Goal: Information Seeking & Learning: Learn about a topic

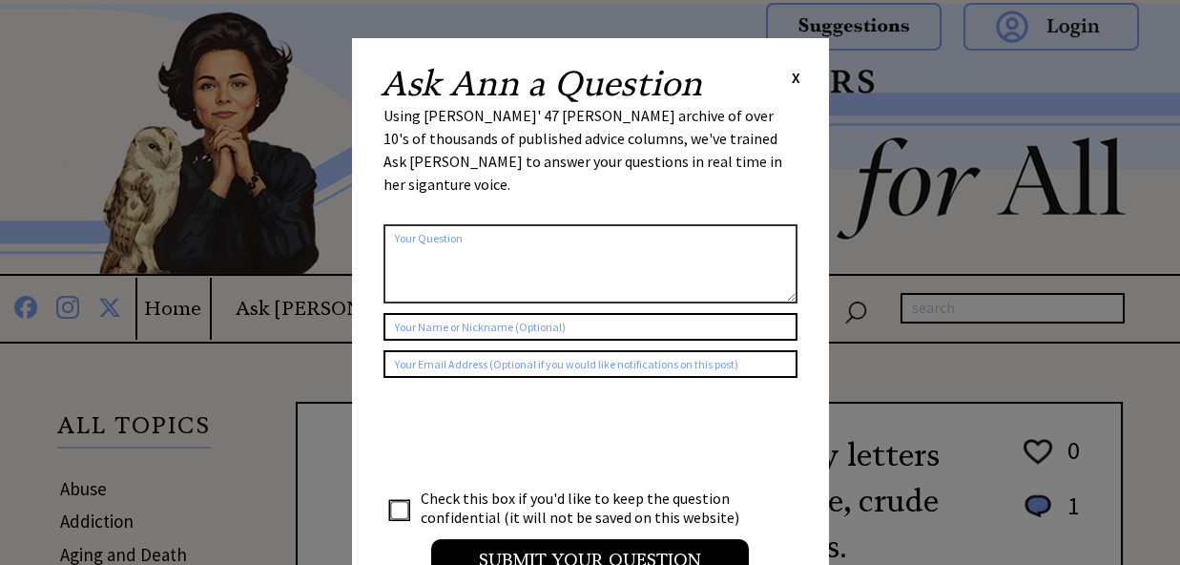
click at [792, 75] on span "X" at bounding box center [796, 77] width 9 height 19
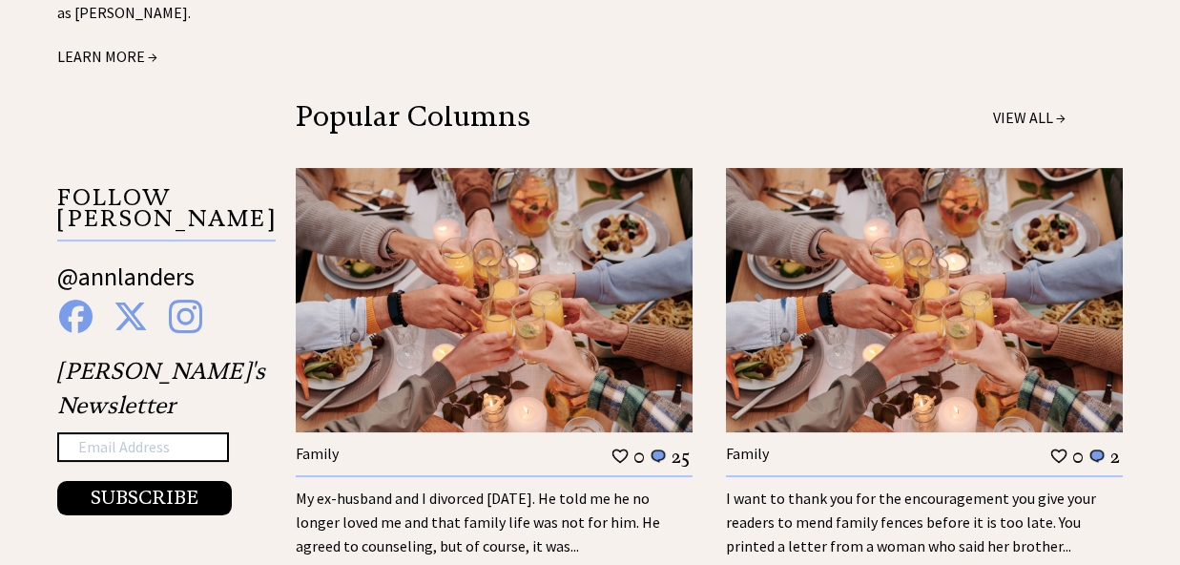
scroll to position [2109, 0]
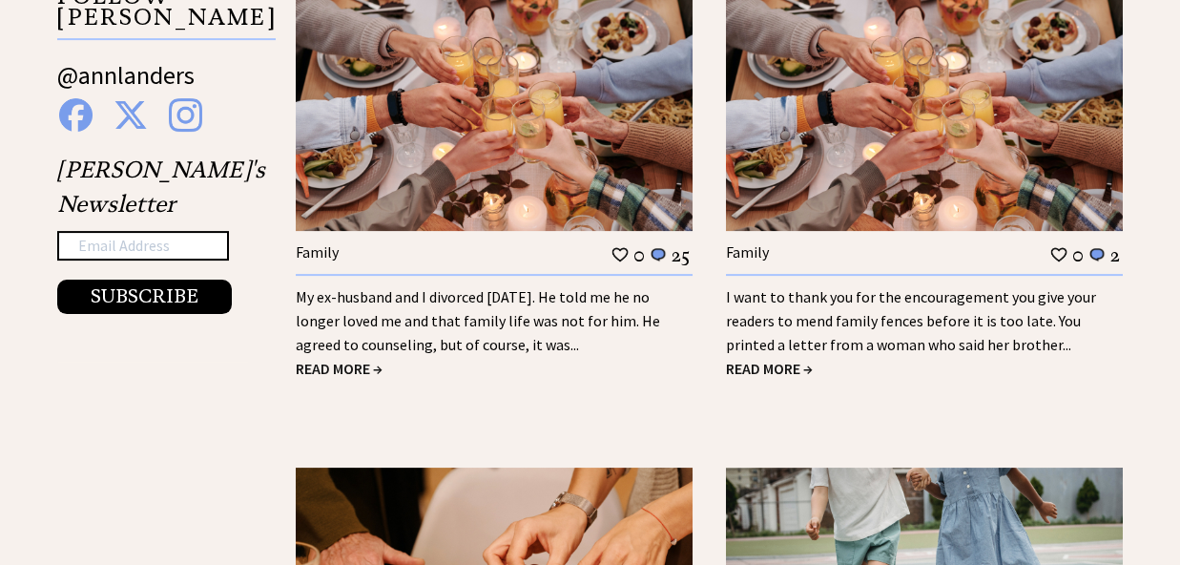
click at [534, 290] on div "My ex-husband and I divorced 18 years ago. He told me he no longer loved me and…" at bounding box center [494, 315] width 397 height 83
click at [353, 359] on span "READ MORE →" at bounding box center [339, 368] width 87 height 19
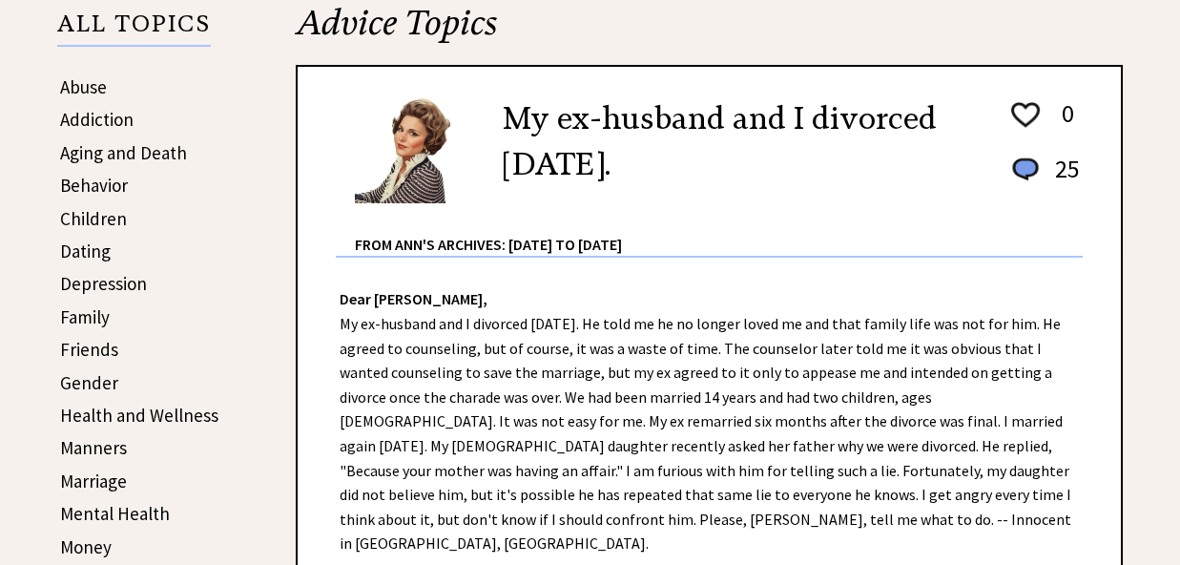
scroll to position [502, 0]
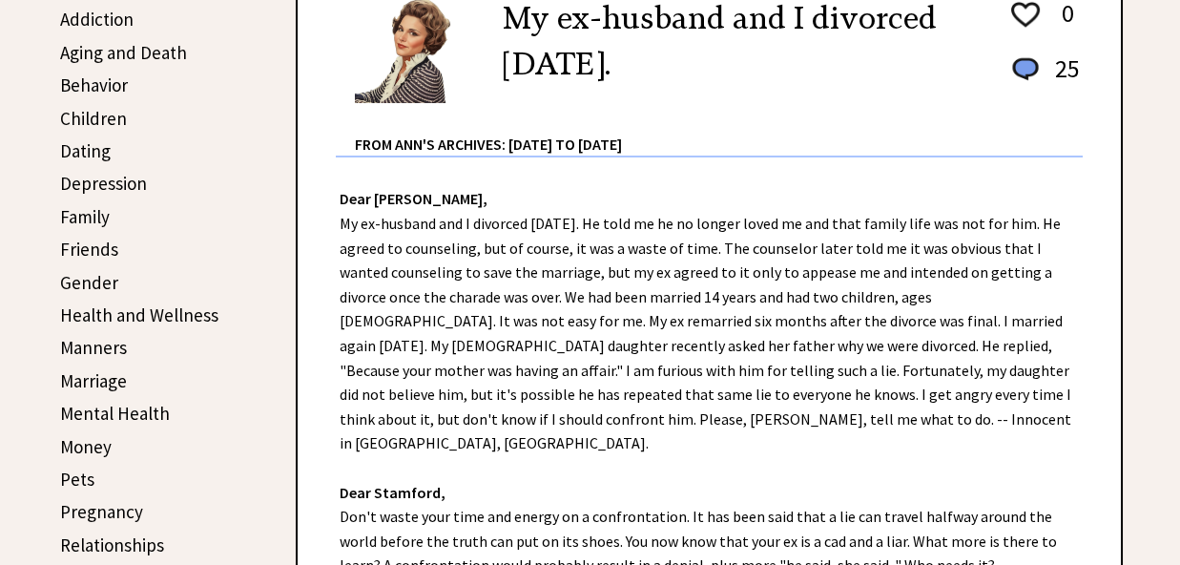
click at [434, 322] on div "Dear [PERSON_NAME], My ex-husband and I divorced [DATE]. He told me he no longe…" at bounding box center [709, 454] width 823 height 594
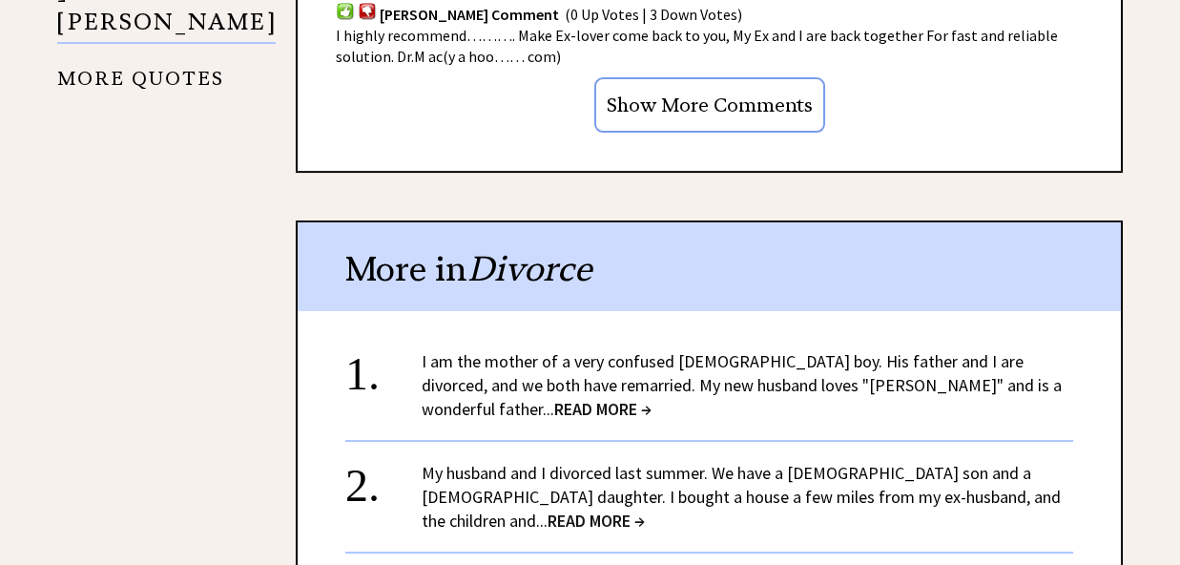
scroll to position [2009, 0]
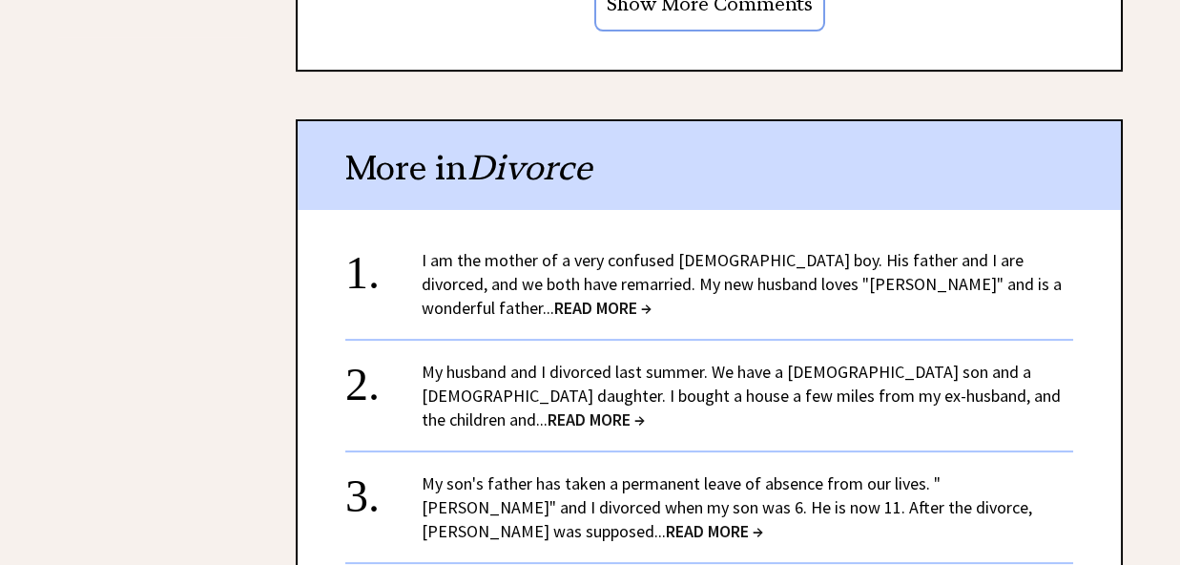
click at [666, 520] on span "READ MORE →" at bounding box center [714, 531] width 97 height 22
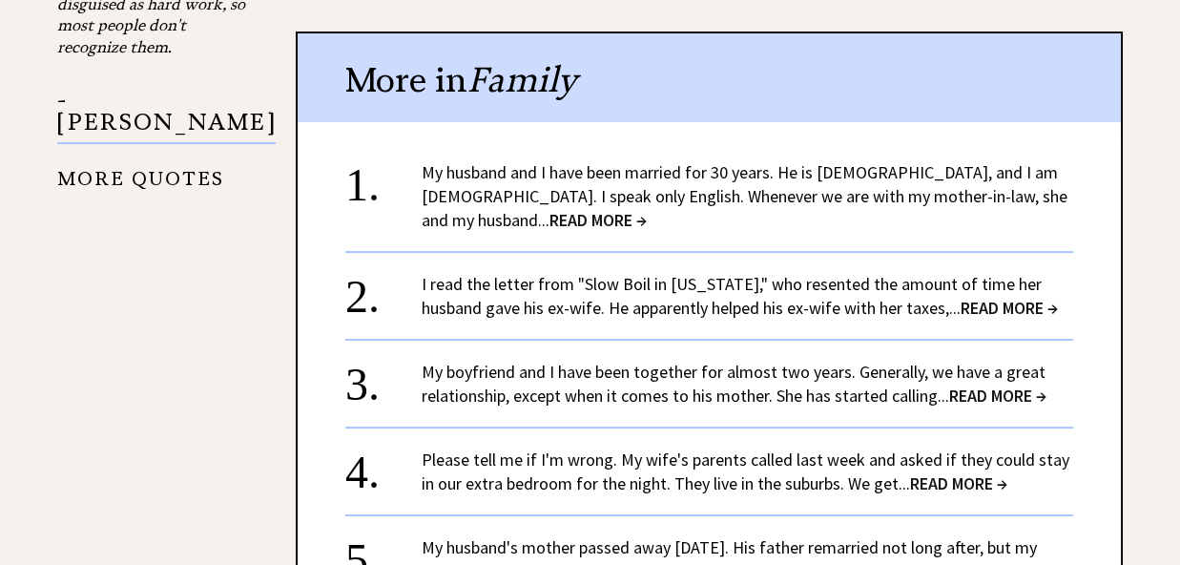
scroll to position [1908, 0]
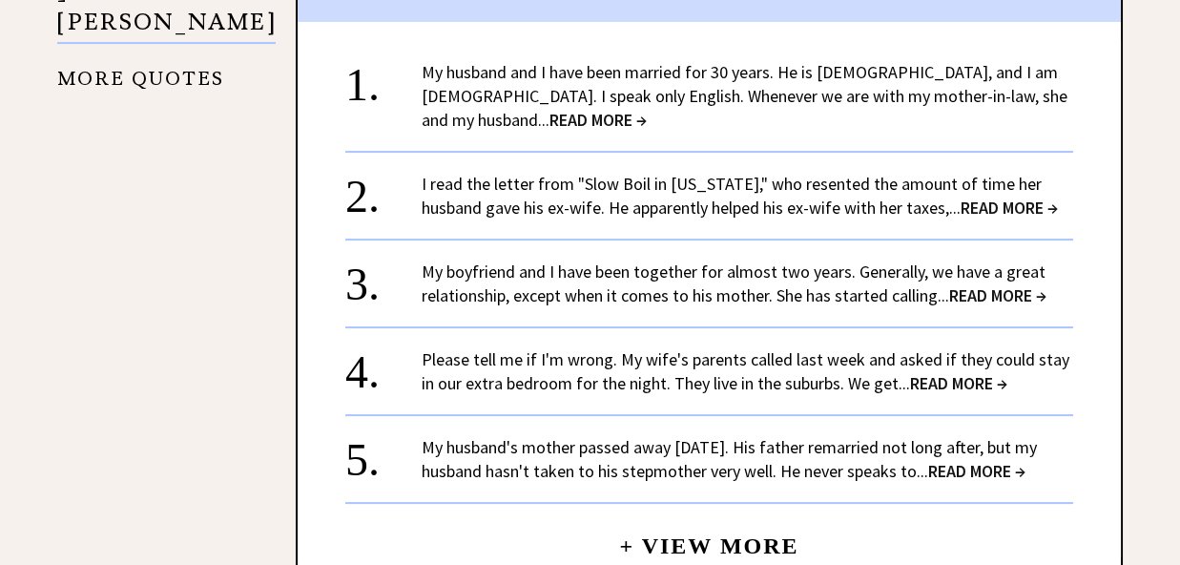
click at [756, 296] on link "My boyfriend and I have been together for almost two years. Generally, we have …" at bounding box center [734, 283] width 625 height 46
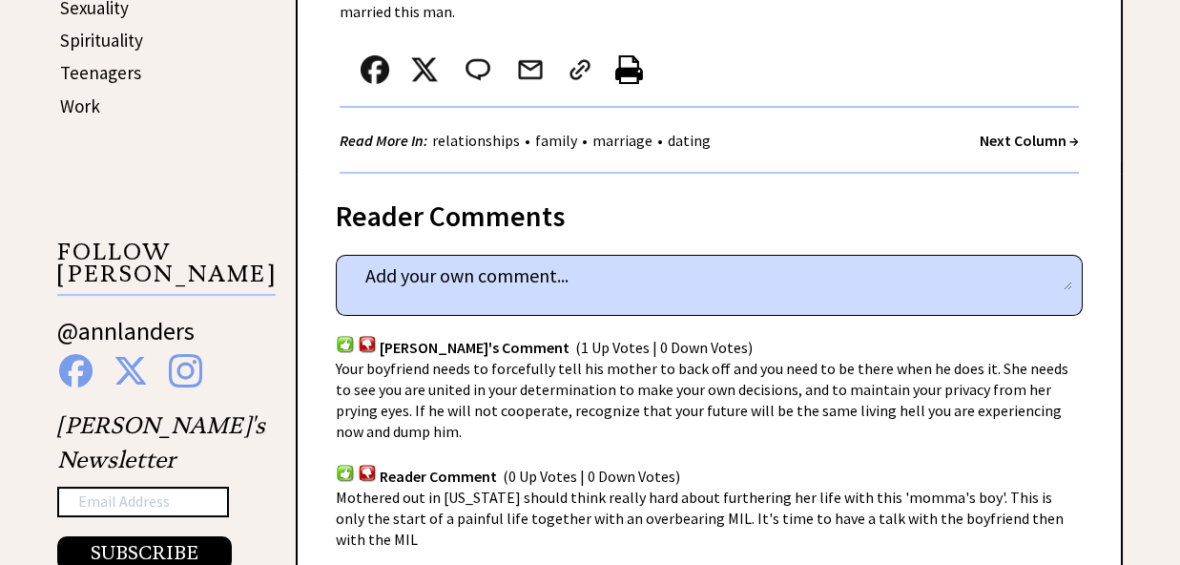
scroll to position [1406, 0]
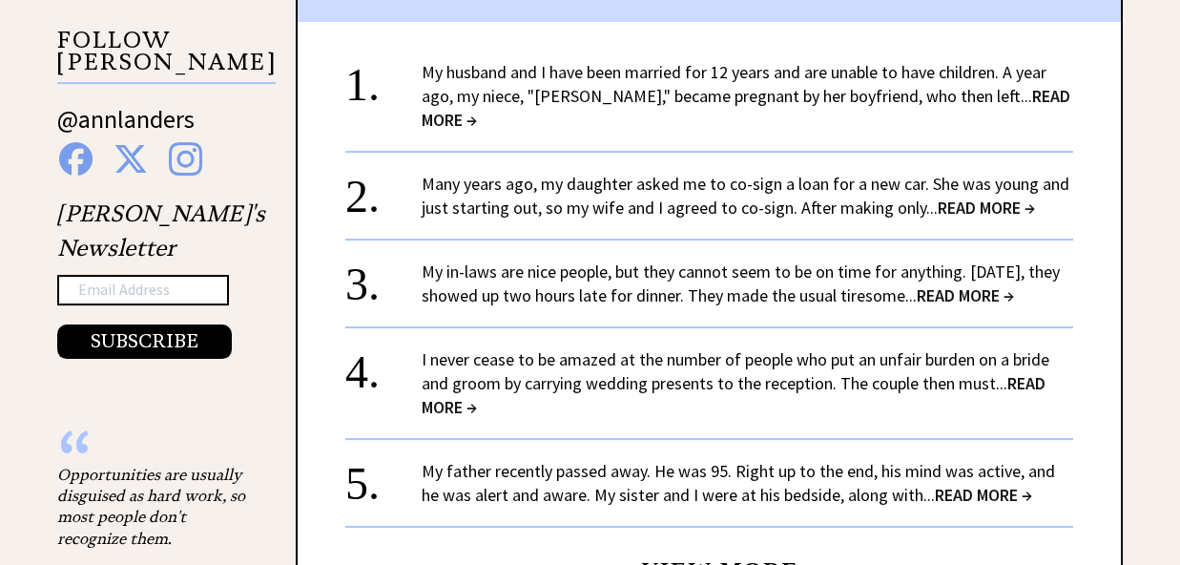
scroll to position [1908, 0]
click at [891, 468] on link "My father recently passed away. He was 95. Right up to the end, his mind was ac…" at bounding box center [738, 482] width 633 height 46
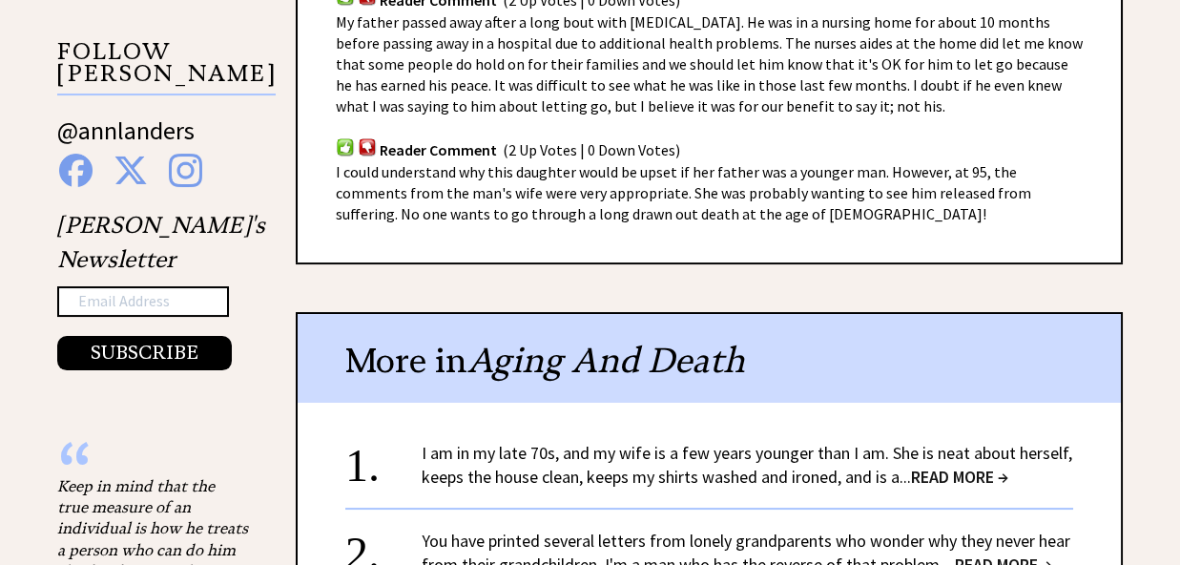
scroll to position [1406, 0]
